Goal: Check status: Check status

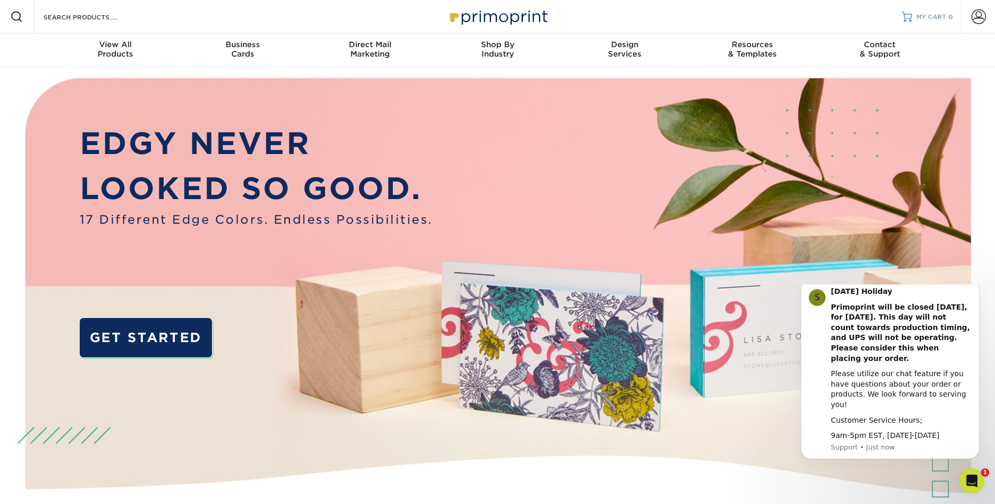
click at [933, 17] on span "MY CART" at bounding box center [931, 17] width 30 height 9
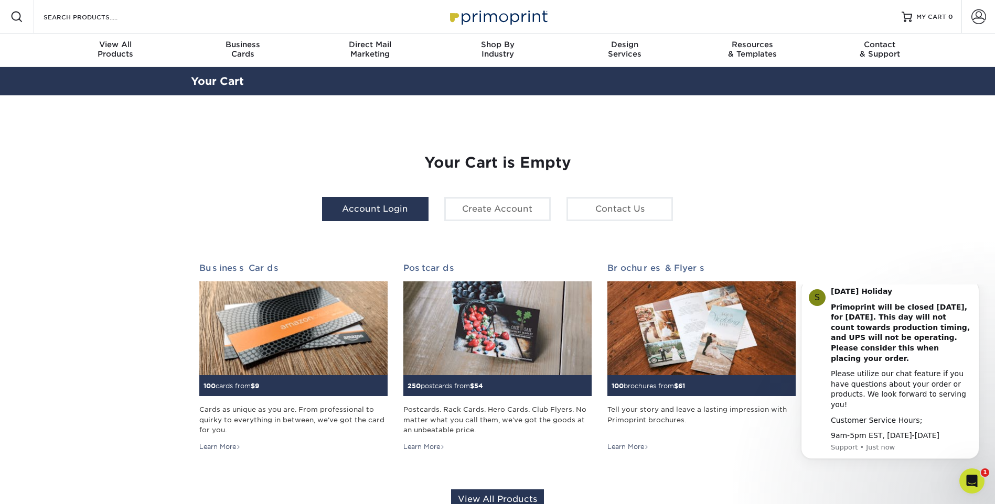
click at [390, 212] on link "Account Login" at bounding box center [375, 209] width 106 height 24
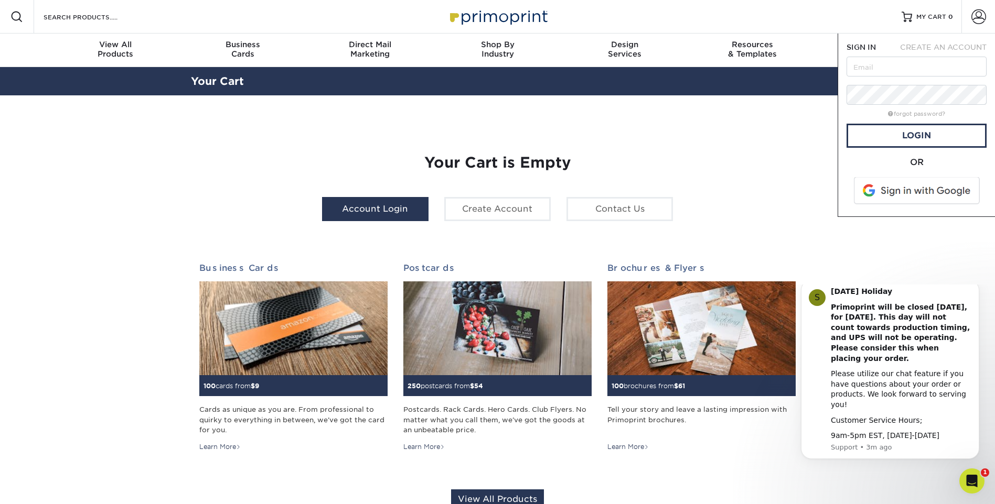
click at [374, 206] on link "Account Login" at bounding box center [375, 209] width 106 height 24
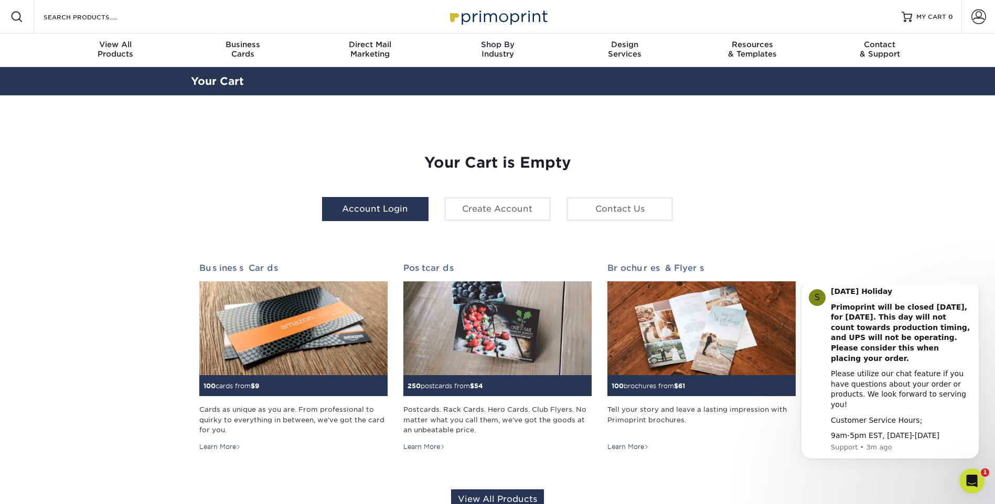
click at [369, 205] on link "Account Login" at bounding box center [375, 209] width 106 height 24
click at [981, 17] on span at bounding box center [978, 16] width 15 height 15
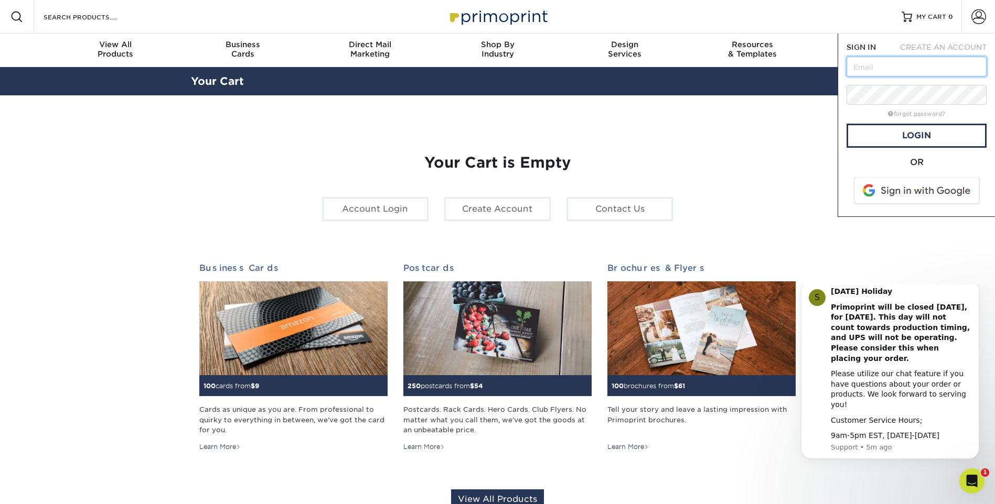
click at [866, 64] on input "text" at bounding box center [916, 67] width 140 height 20
paste input "asolano@creativesecurity.com"
type input "asolano@creativesecurity.com"
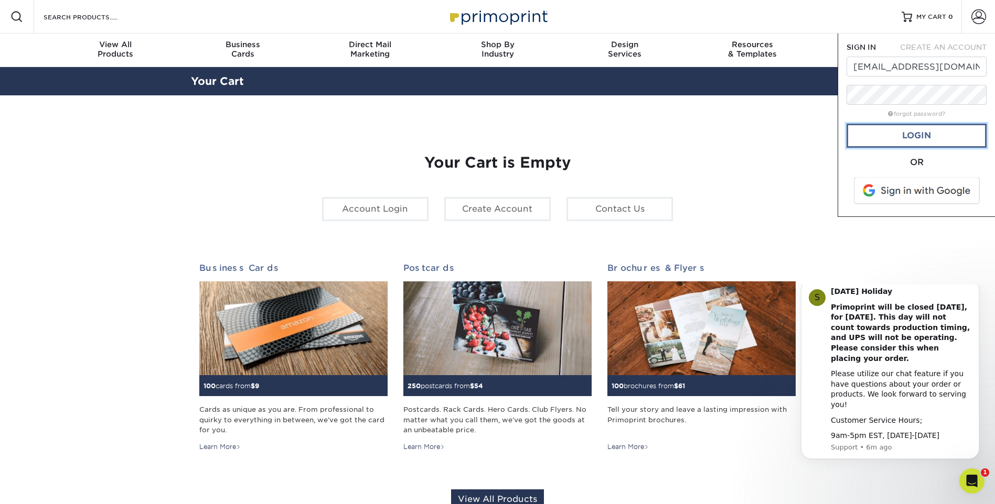
click at [898, 134] on link "Login" at bounding box center [916, 136] width 140 height 24
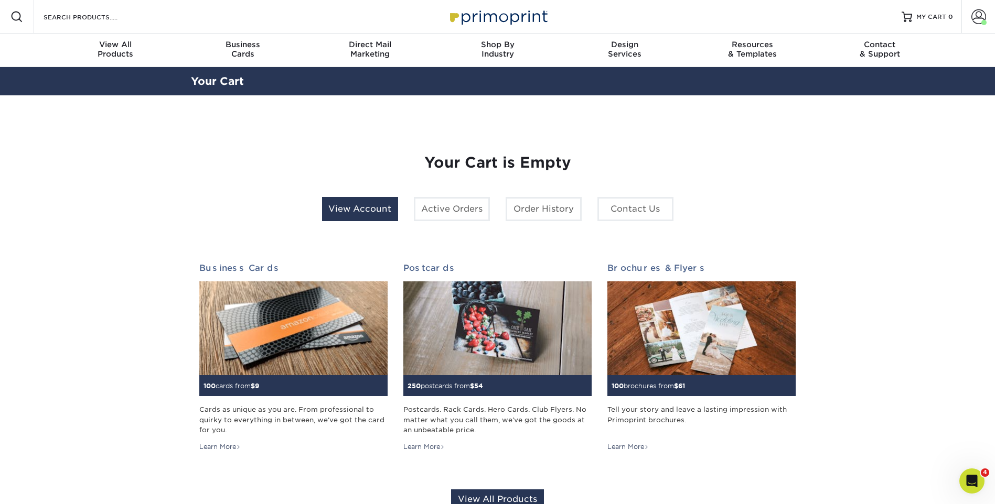
click at [378, 212] on link "View Account" at bounding box center [360, 209] width 76 height 24
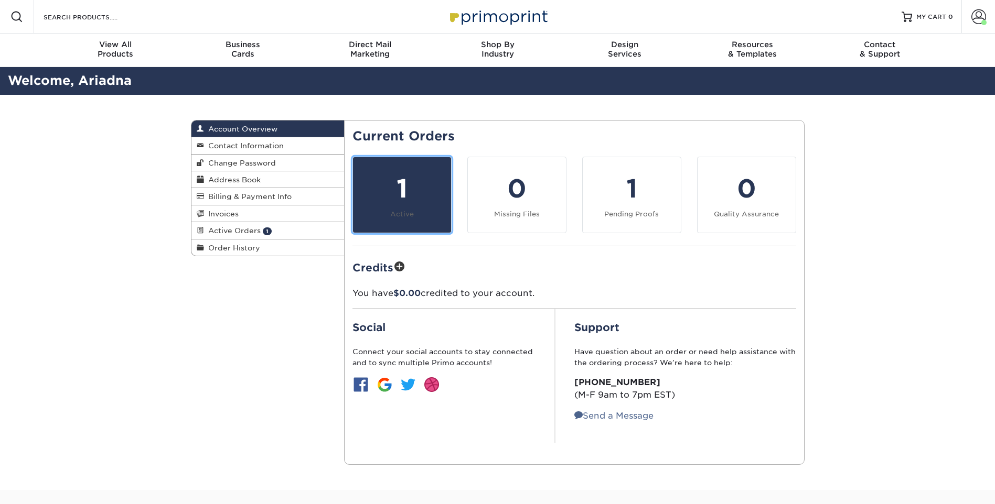
click at [404, 180] on div "1" at bounding box center [401, 189] width 85 height 38
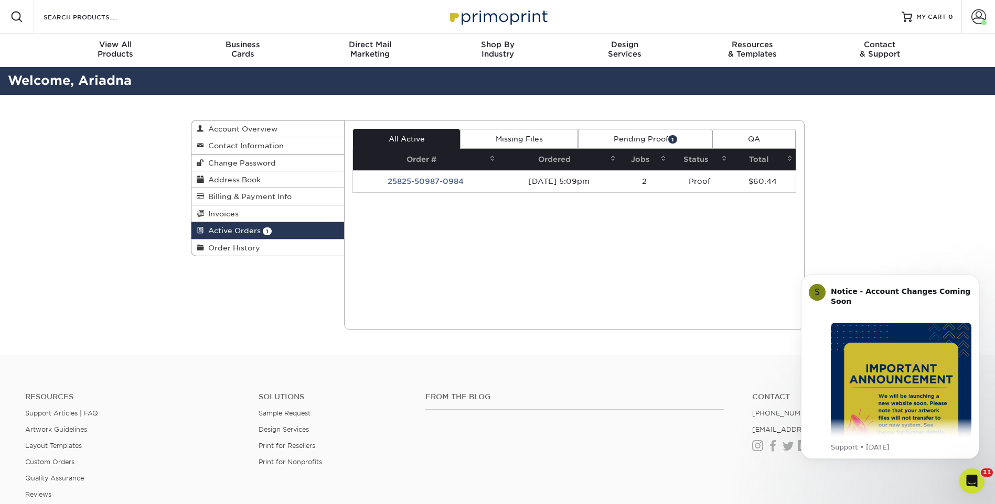
click at [404, 180] on td "25825-50987-0984" at bounding box center [425, 181] width 145 height 22
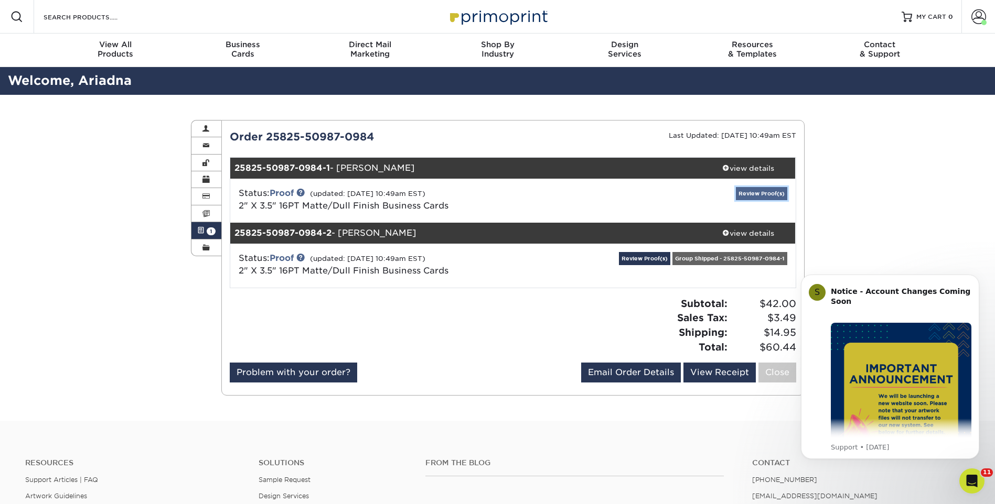
click at [752, 195] on link "Review Proof(s)" at bounding box center [761, 193] width 51 height 13
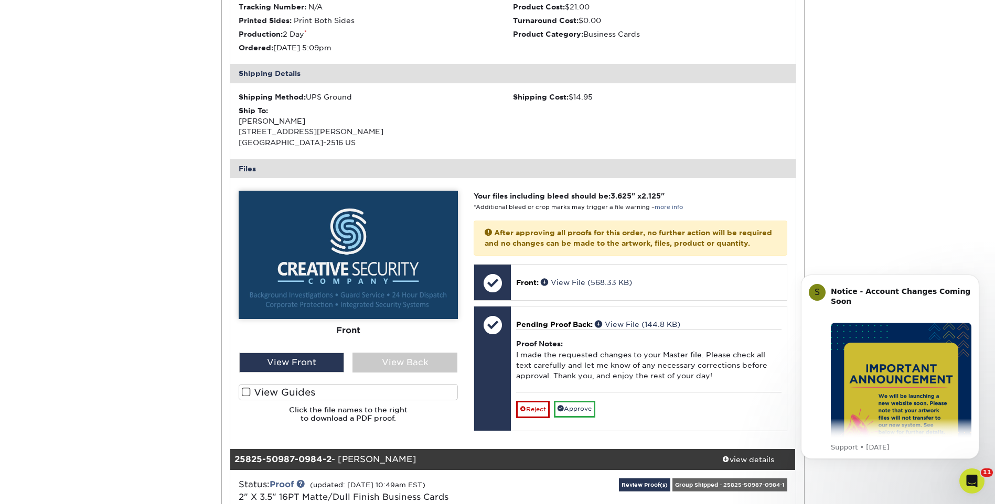
scroll to position [315, 0]
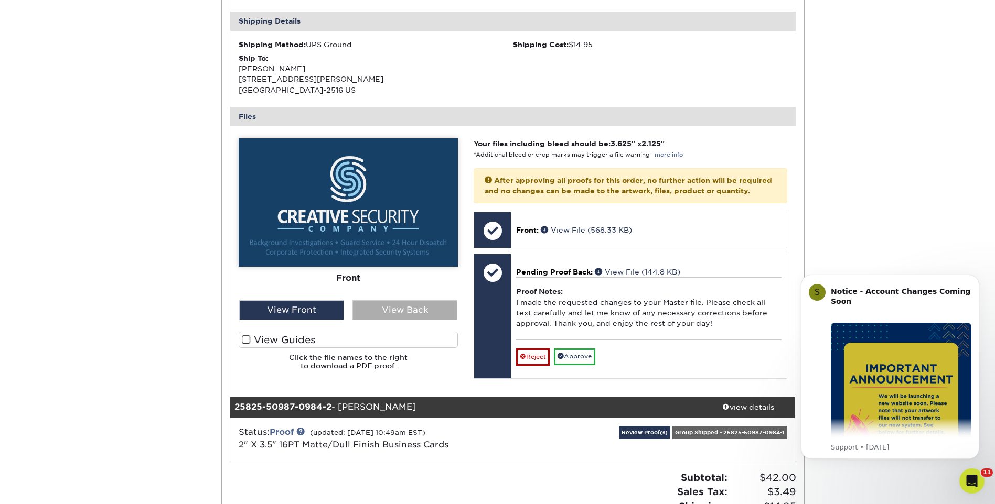
click at [394, 312] on div "View Back" at bounding box center [404, 310] width 105 height 20
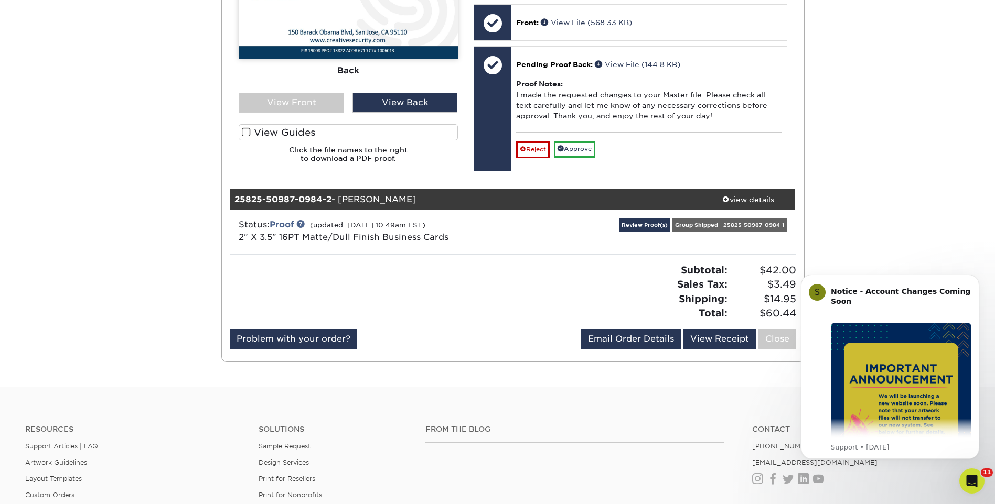
scroll to position [577, 0]
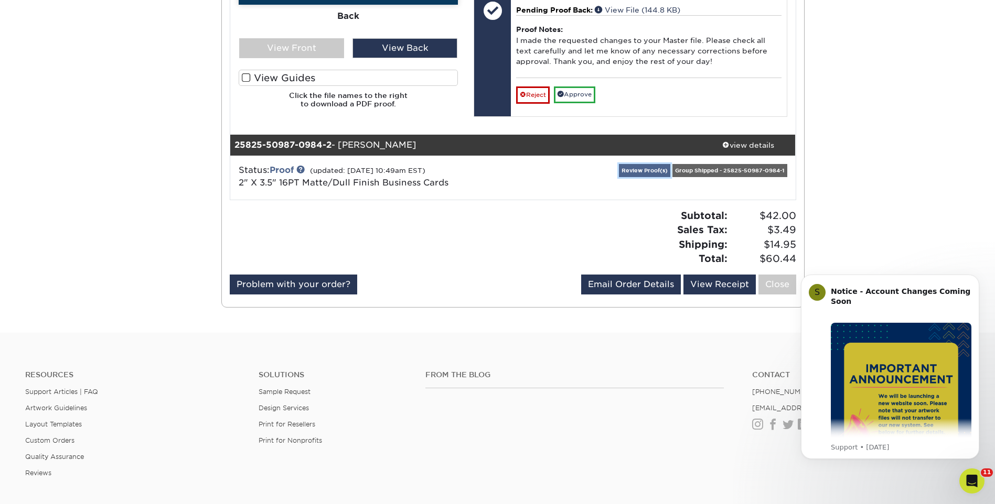
click at [639, 177] on link "Review Proof(s)" at bounding box center [644, 170] width 51 height 13
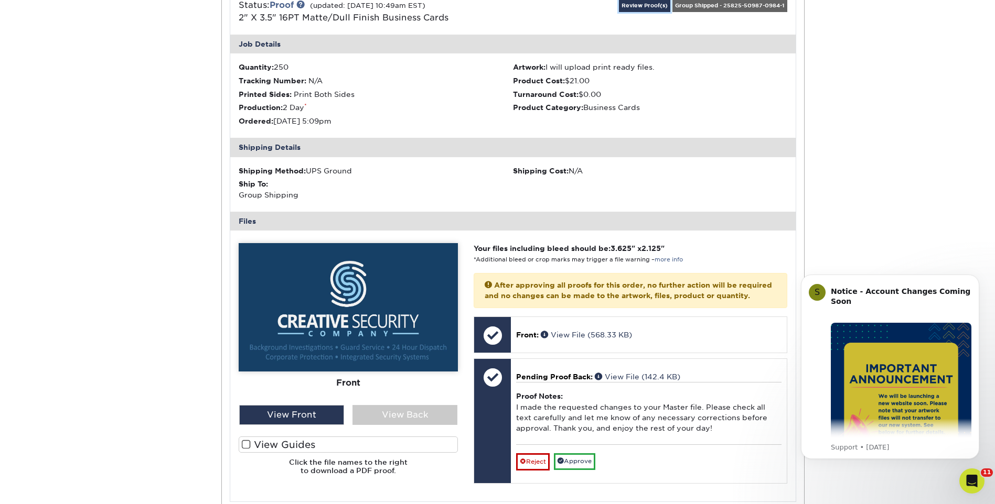
scroll to position [839, 0]
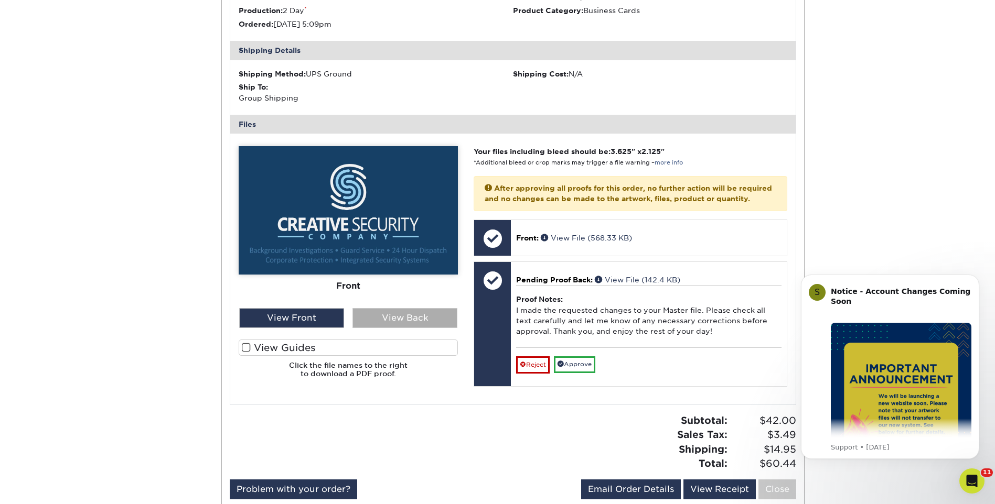
click at [398, 326] on div "View Back" at bounding box center [404, 318] width 105 height 20
